Goal: Information Seeking & Learning: Check status

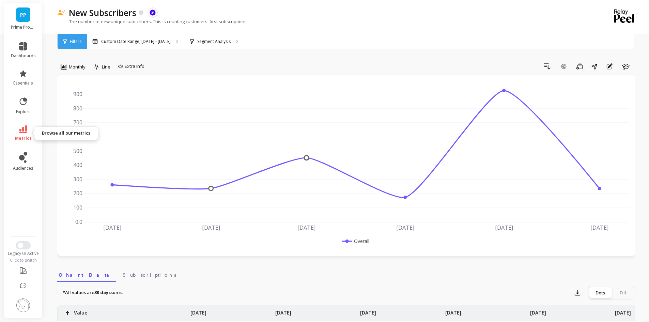
click at [21, 132] on icon at bounding box center [23, 128] width 8 height 7
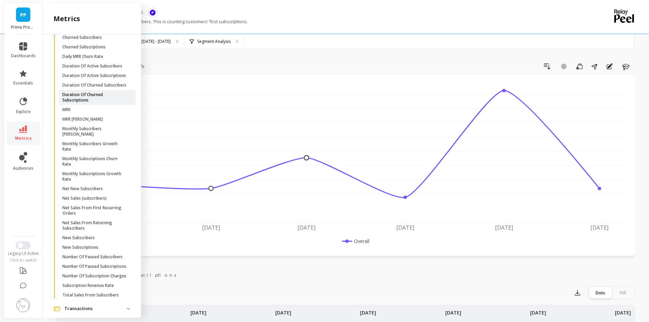
scroll to position [358, 0]
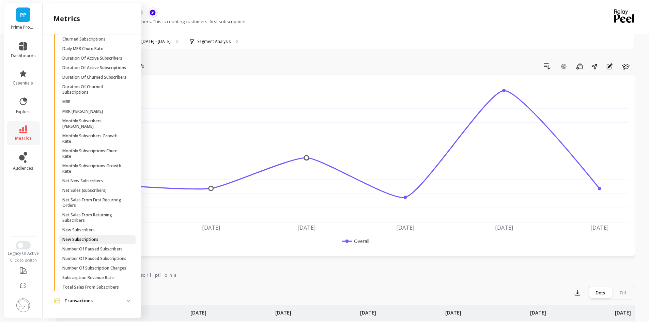
click at [96, 237] on p "New Subscriptions" at bounding box center [80, 239] width 36 height 5
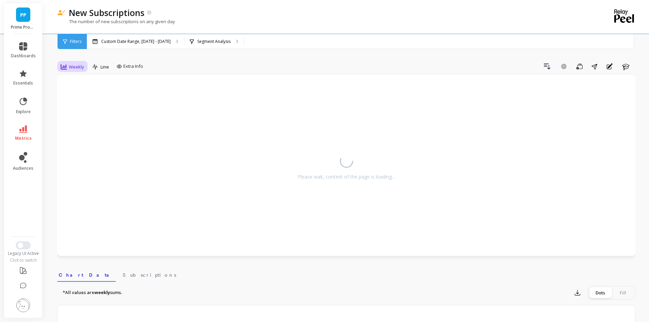
click at [72, 66] on span "Weekly" at bounding box center [76, 67] width 15 height 6
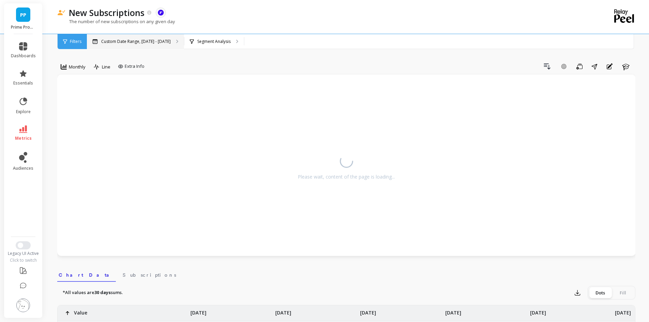
click at [123, 40] on p "Custom Date Range, May 1 - Oct 6" at bounding box center [135, 41] width 69 height 5
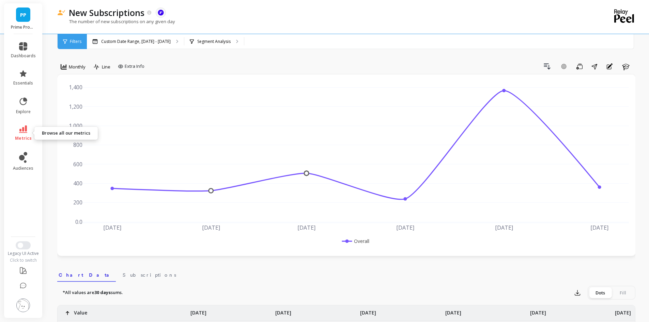
click at [18, 132] on link "metrics" at bounding box center [23, 133] width 25 height 16
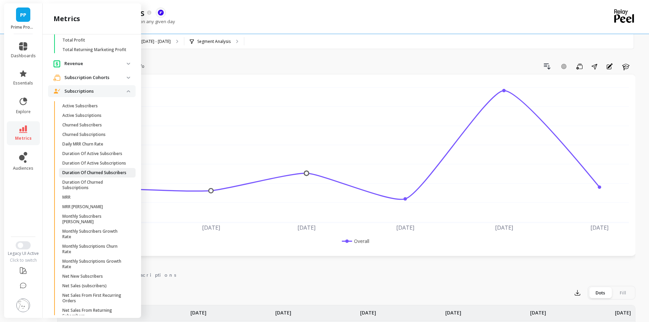
scroll to position [222, 0]
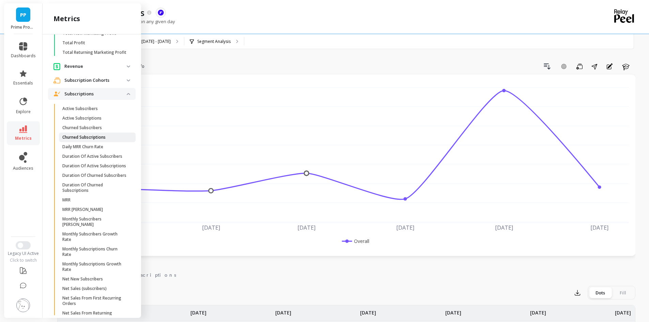
click at [105, 140] on p "Churned Subscriptions" at bounding box center [83, 136] width 43 height 5
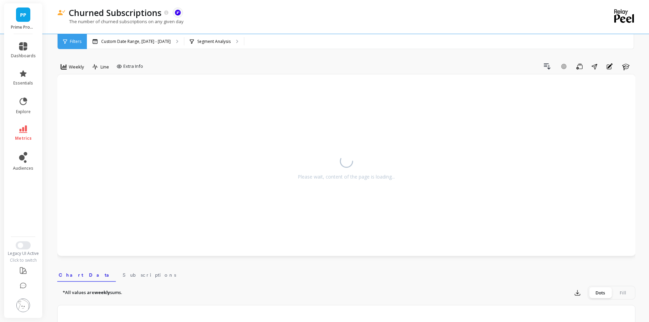
click at [72, 74] on div "option Monthly, selected. Weekly" at bounding box center [72, 68] width 30 height 14
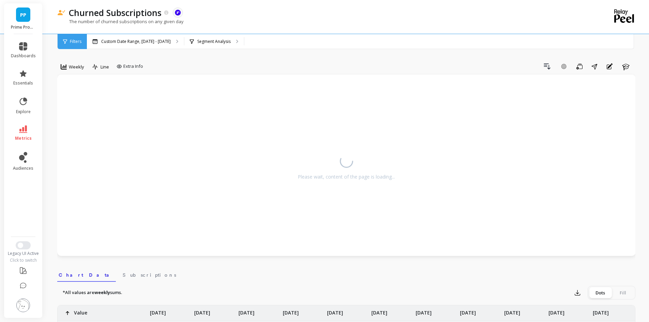
click at [73, 67] on span "Weekly" at bounding box center [76, 67] width 15 height 6
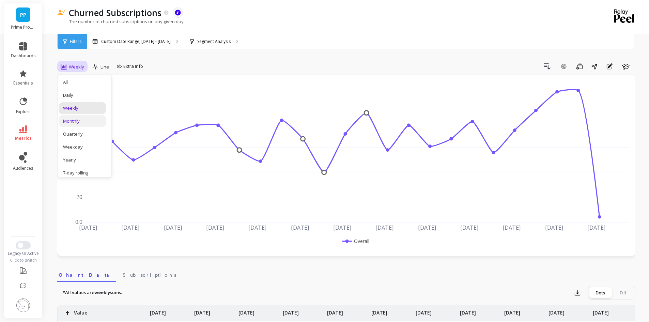
click at [75, 118] on div "Monthly" at bounding box center [82, 121] width 39 height 6
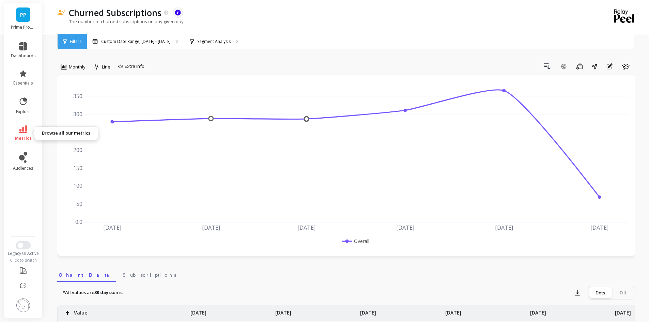
click at [16, 133] on link "metrics" at bounding box center [23, 133] width 25 height 16
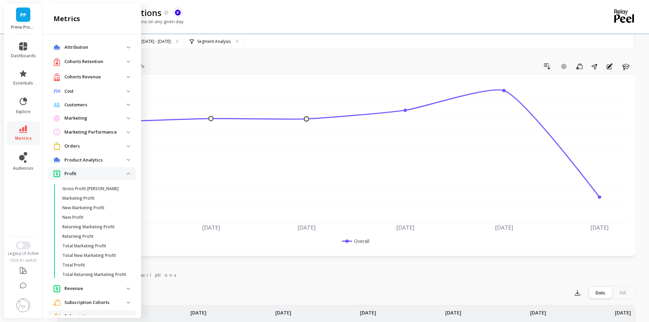
scroll to position [222, 0]
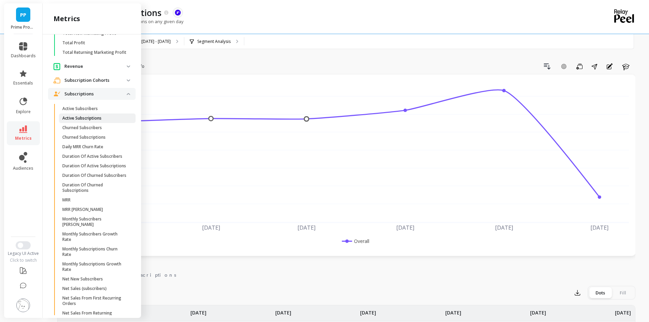
click at [106, 121] on span "Active Subscriptions" at bounding box center [94, 117] width 65 height 5
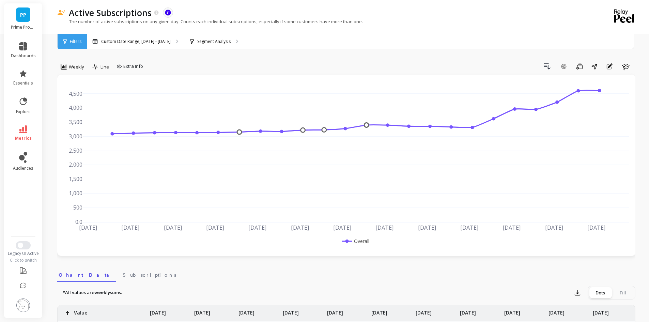
click at [72, 65] on span "Weekly" at bounding box center [76, 67] width 15 height 6
click at [79, 118] on div "Monthly" at bounding box center [82, 121] width 39 height 6
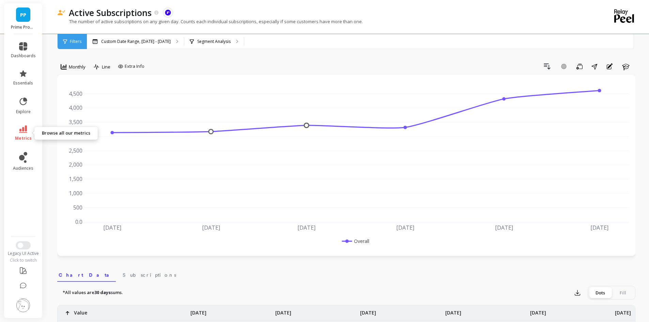
click at [23, 133] on link "metrics" at bounding box center [23, 133] width 25 height 16
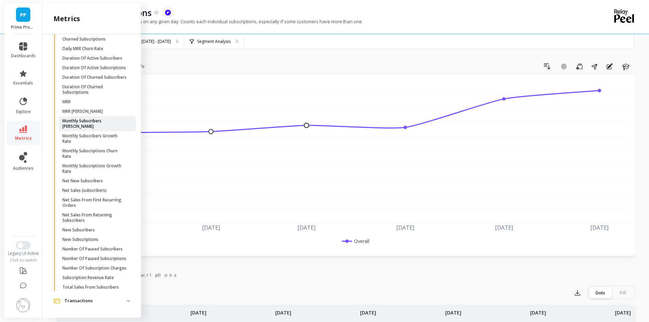
scroll to position [358, 0]
click at [87, 269] on p "Number Of Subscription Charges" at bounding box center [94, 267] width 64 height 5
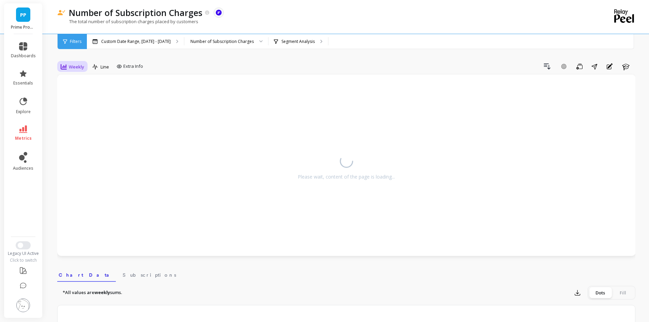
click at [73, 65] on span "Weekly" at bounding box center [76, 67] width 15 height 6
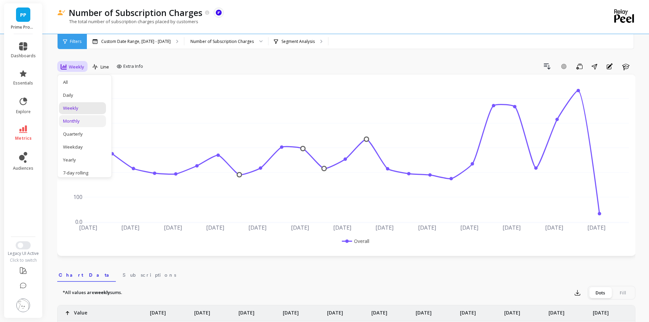
click at [77, 117] on div "Monthly" at bounding box center [82, 121] width 47 height 12
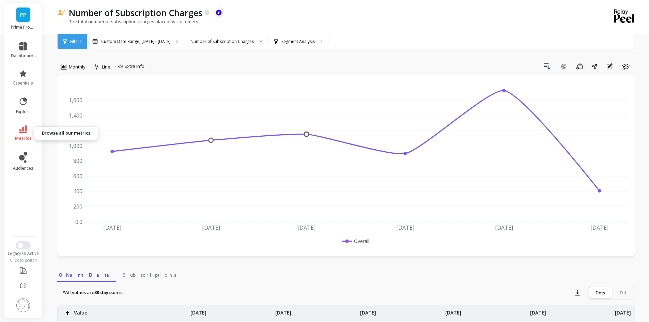
click at [21, 129] on icon at bounding box center [23, 128] width 8 height 7
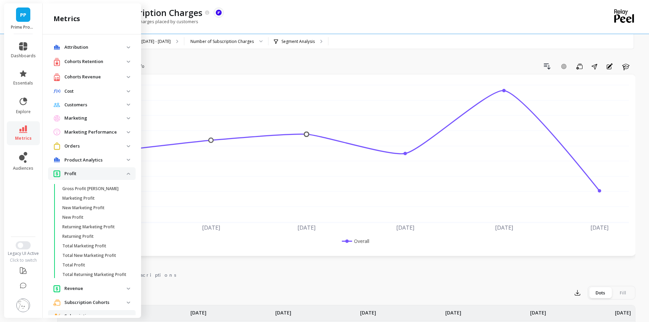
scroll to position [358, 0]
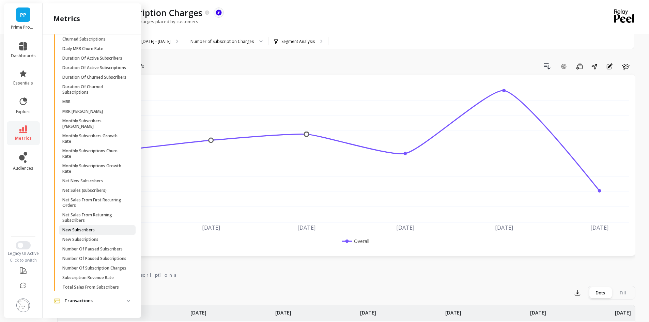
click at [99, 227] on span "New Subscribers" at bounding box center [94, 229] width 65 height 5
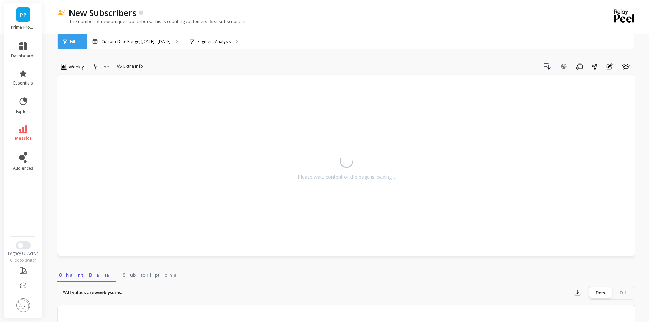
click at [73, 65] on span "Weekly" at bounding box center [76, 67] width 15 height 6
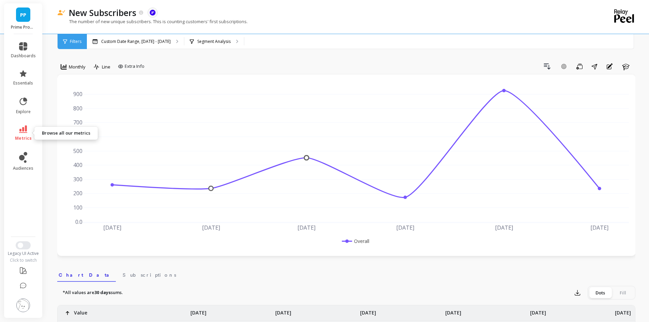
click at [27, 129] on icon at bounding box center [23, 128] width 8 height 7
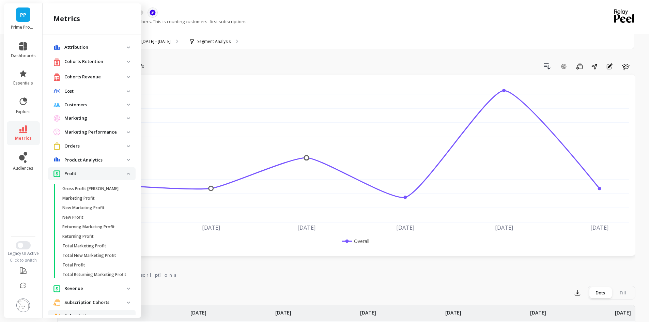
scroll to position [358, 0]
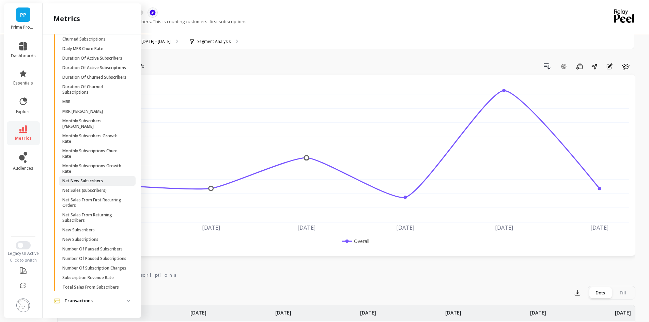
click at [98, 178] on p "Net New Subscribers" at bounding box center [82, 180] width 41 height 5
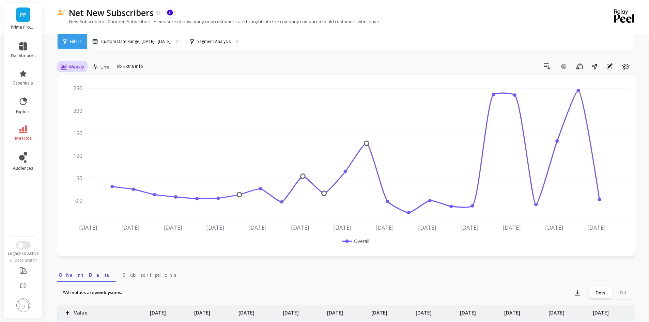
click at [68, 65] on div "Weekly" at bounding box center [72, 67] width 23 height 8
click at [85, 122] on div "Monthly" at bounding box center [82, 121] width 39 height 6
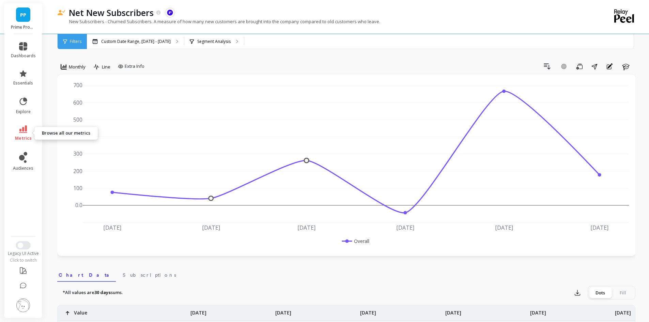
click at [25, 131] on icon at bounding box center [23, 128] width 8 height 7
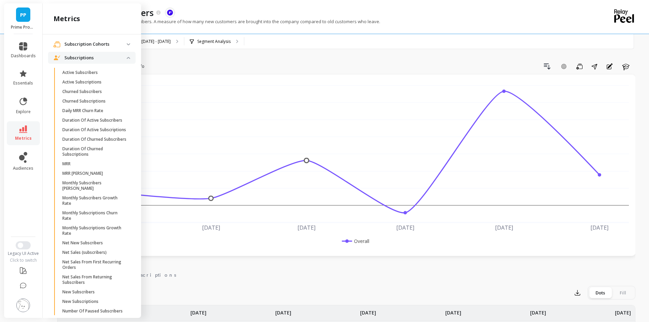
scroll to position [222, 0]
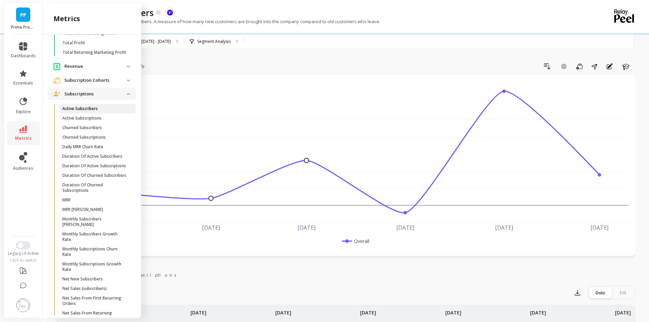
click at [102, 111] on span "Active Subscribers" at bounding box center [94, 108] width 65 height 5
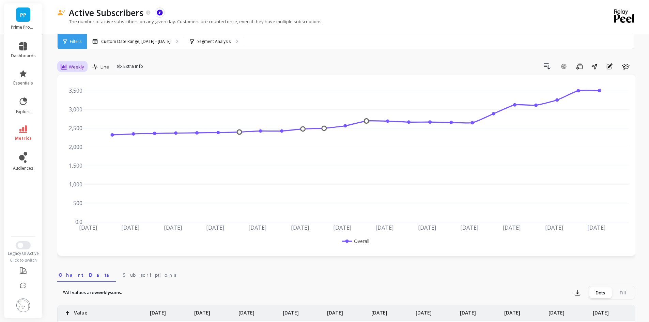
click at [77, 69] on span "Weekly" at bounding box center [76, 67] width 15 height 6
click at [81, 116] on div "Monthly" at bounding box center [82, 121] width 47 height 12
